Goal: Transaction & Acquisition: Obtain resource

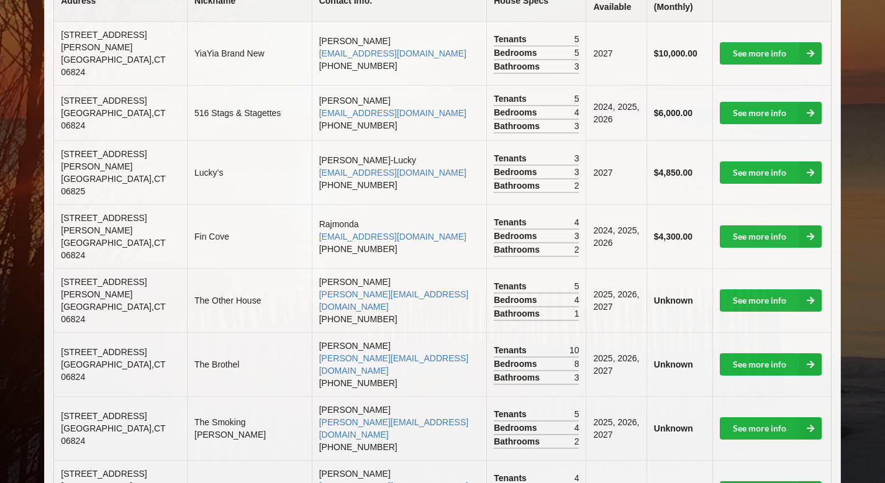
scroll to position [351, 0]
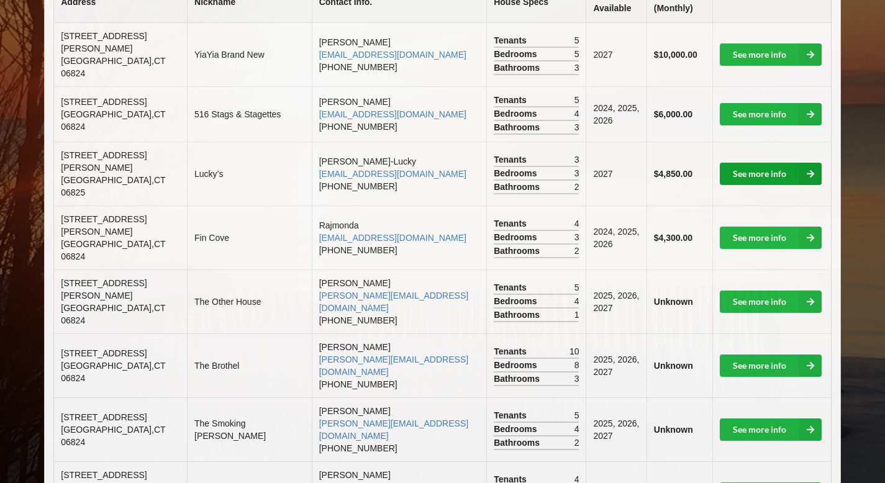
click at [743, 163] on link "See more info" at bounding box center [771, 174] width 102 height 22
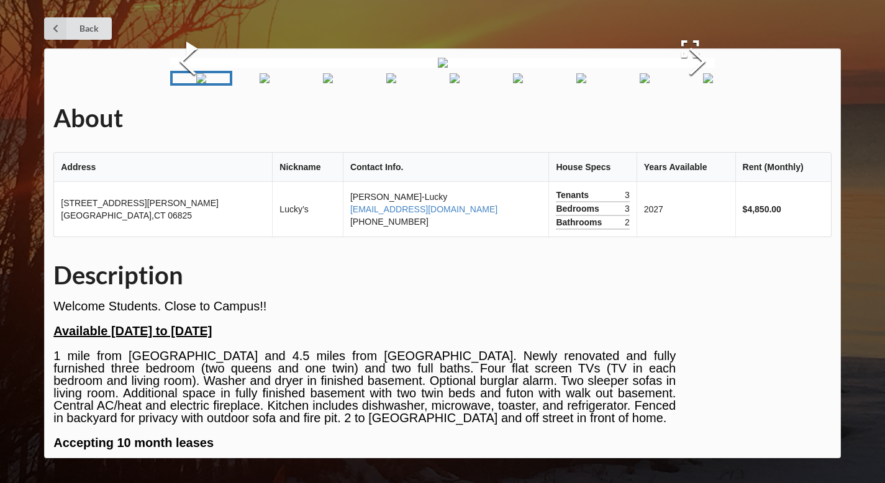
scroll to position [351, 0]
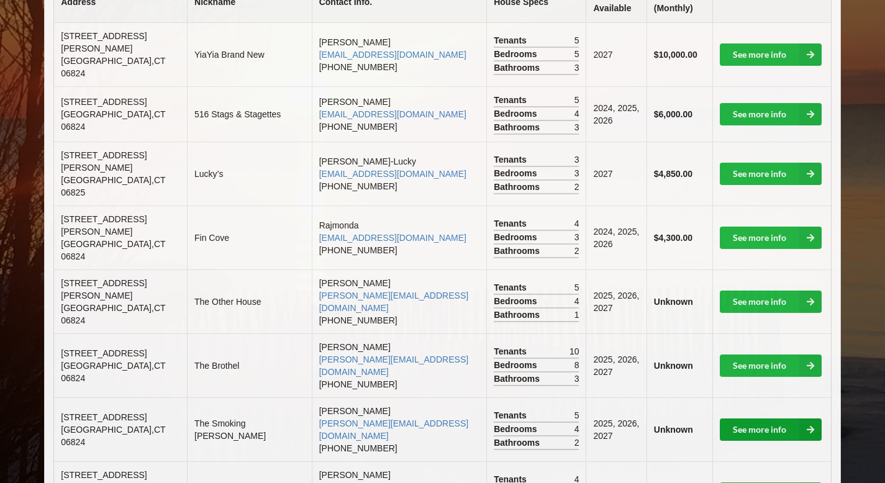
click at [771, 419] on link "See more info" at bounding box center [771, 430] width 102 height 22
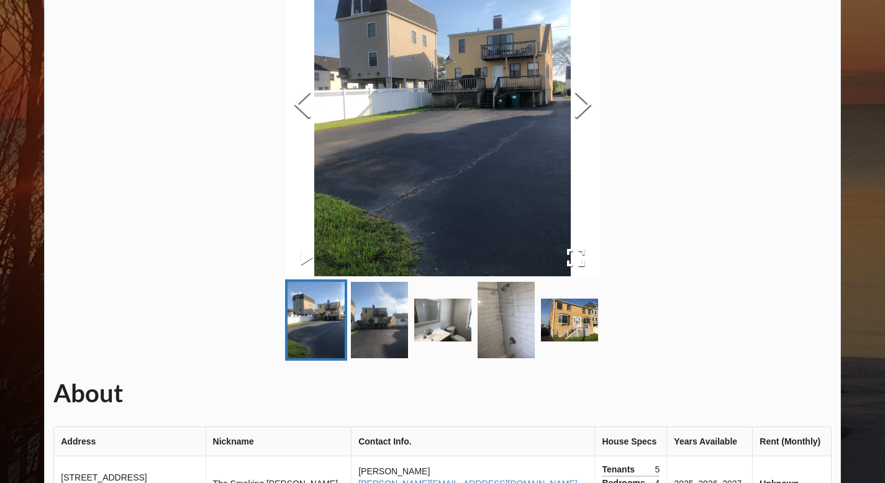
scroll to position [156, 0]
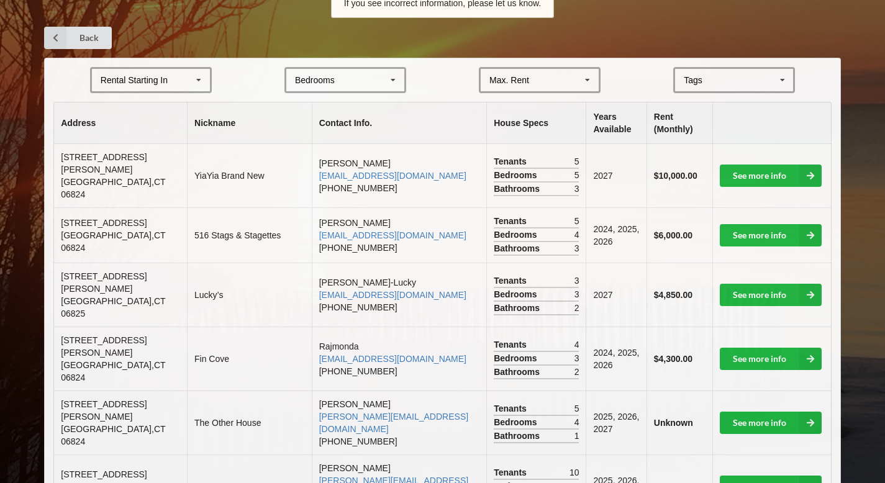
scroll to position [244, 0]
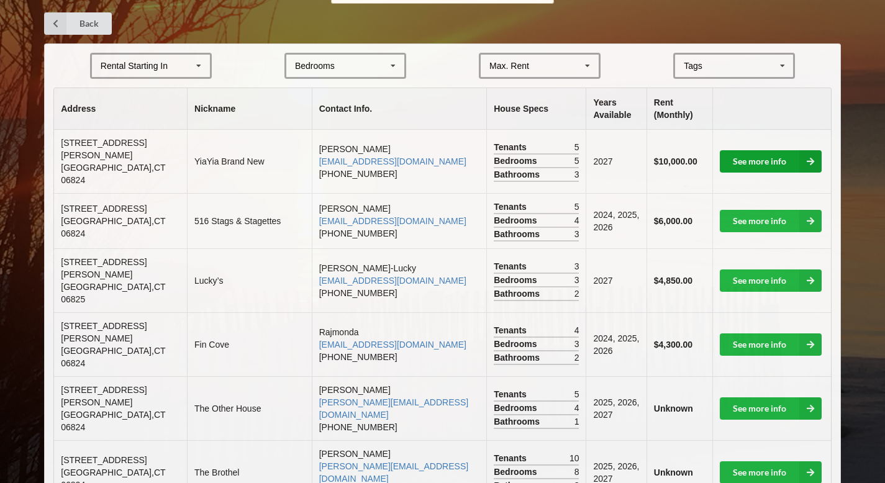
click at [802, 156] on icon at bounding box center [810, 161] width 22 height 22
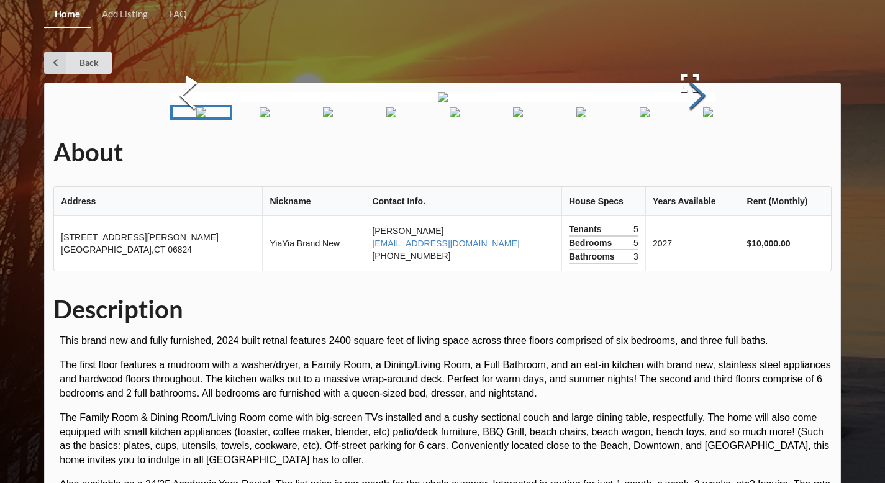
click at [697, 153] on button "Next Slide" at bounding box center [697, 97] width 35 height 112
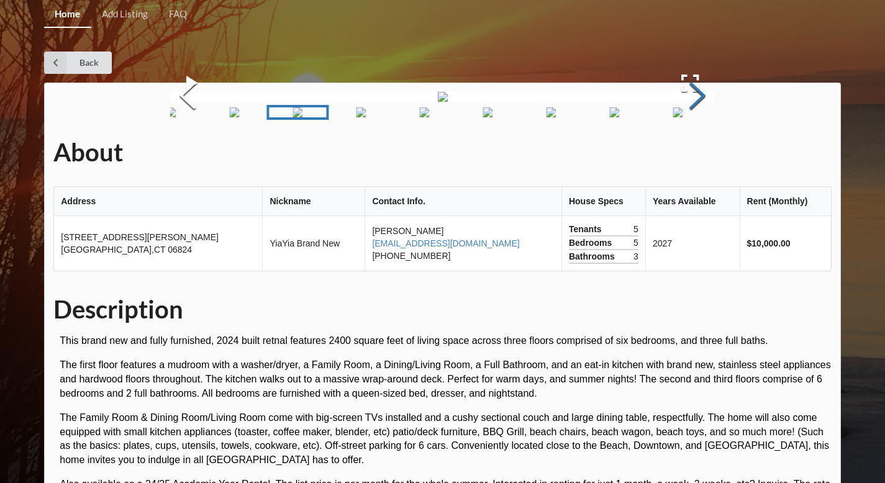
click at [697, 153] on button "Next Slide" at bounding box center [697, 97] width 35 height 112
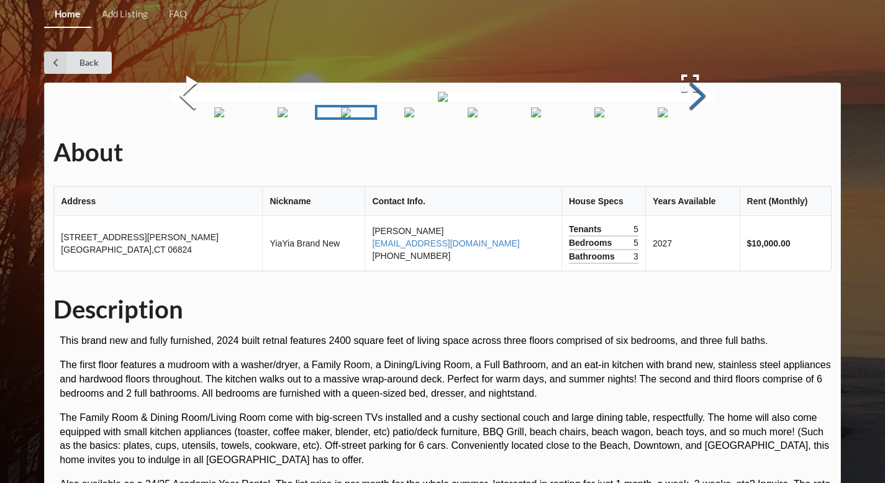
click at [697, 153] on button "Next Slide" at bounding box center [697, 97] width 35 height 112
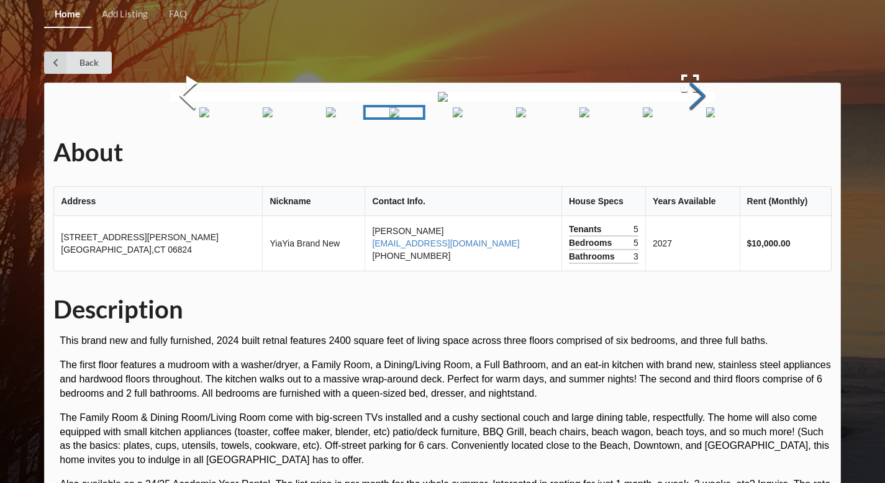
click at [697, 153] on button "Next Slide" at bounding box center [697, 97] width 35 height 112
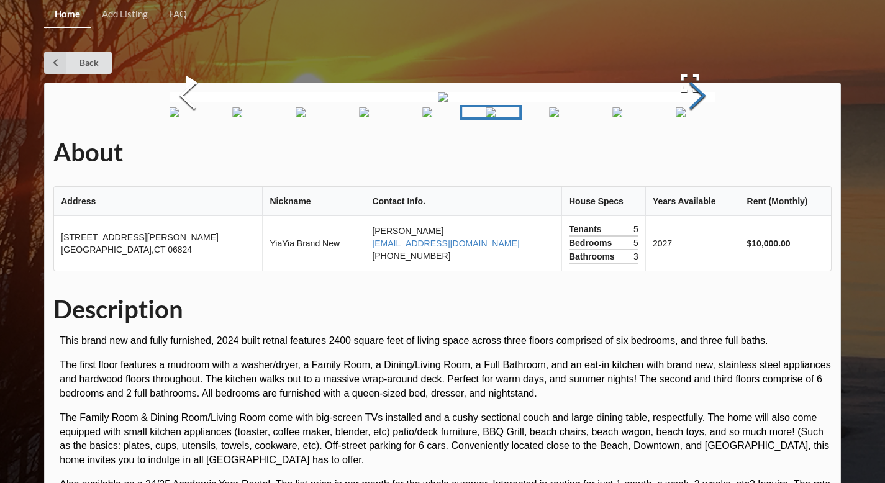
click at [697, 153] on button "Next Slide" at bounding box center [697, 97] width 35 height 112
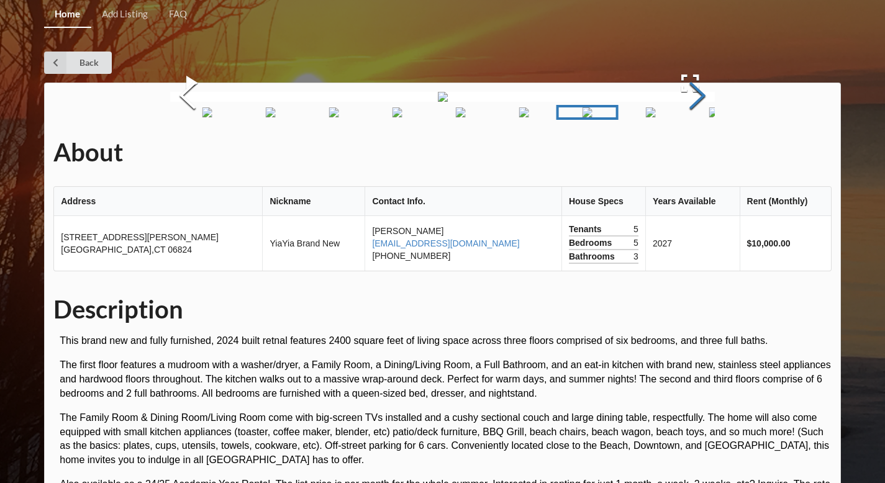
click at [697, 153] on button "Next Slide" at bounding box center [697, 97] width 35 height 112
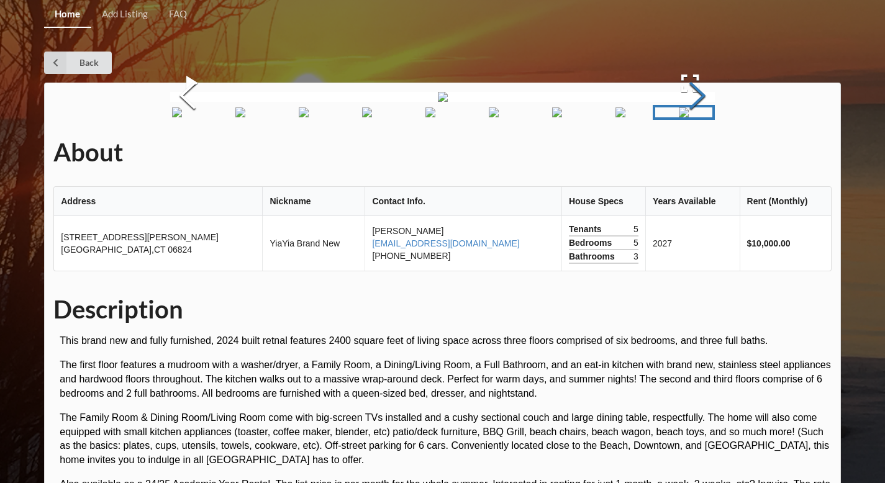
click at [697, 153] on button "Next Slide" at bounding box center [697, 97] width 35 height 112
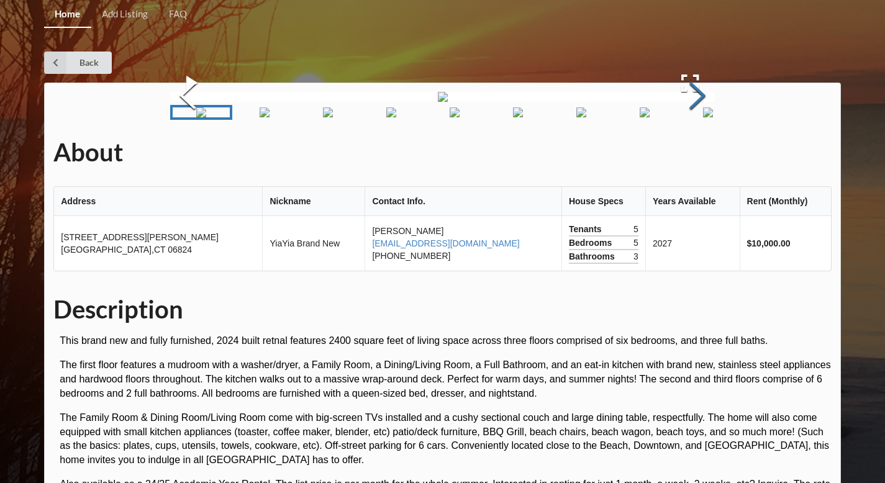
click at [697, 153] on button "Next Slide" at bounding box center [697, 97] width 35 height 112
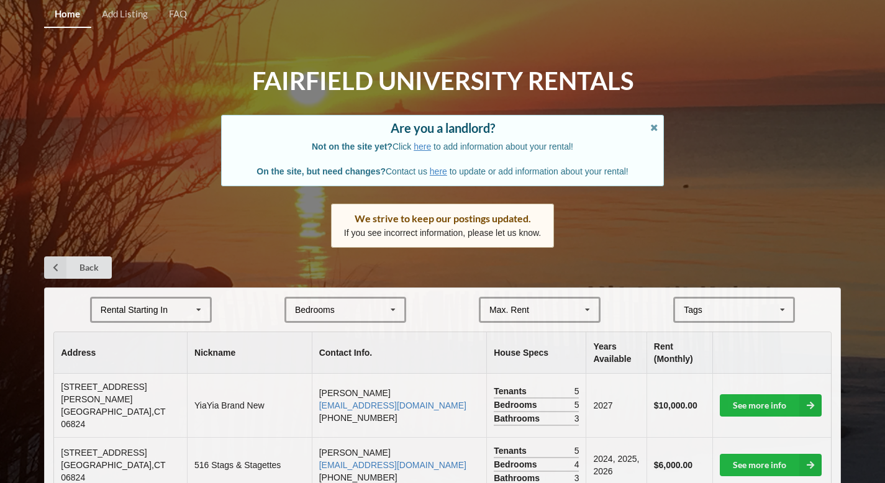
scroll to position [244, 0]
